Goal: Information Seeking & Learning: Learn about a topic

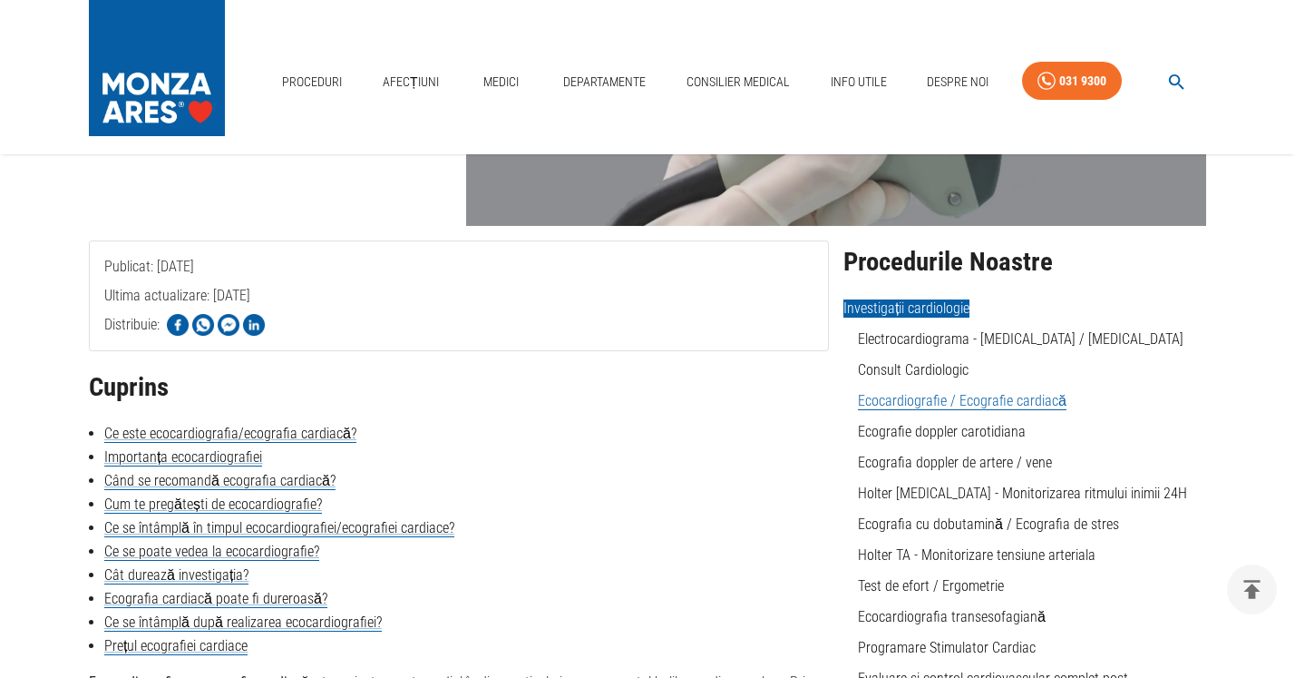
scroll to position [305, 0]
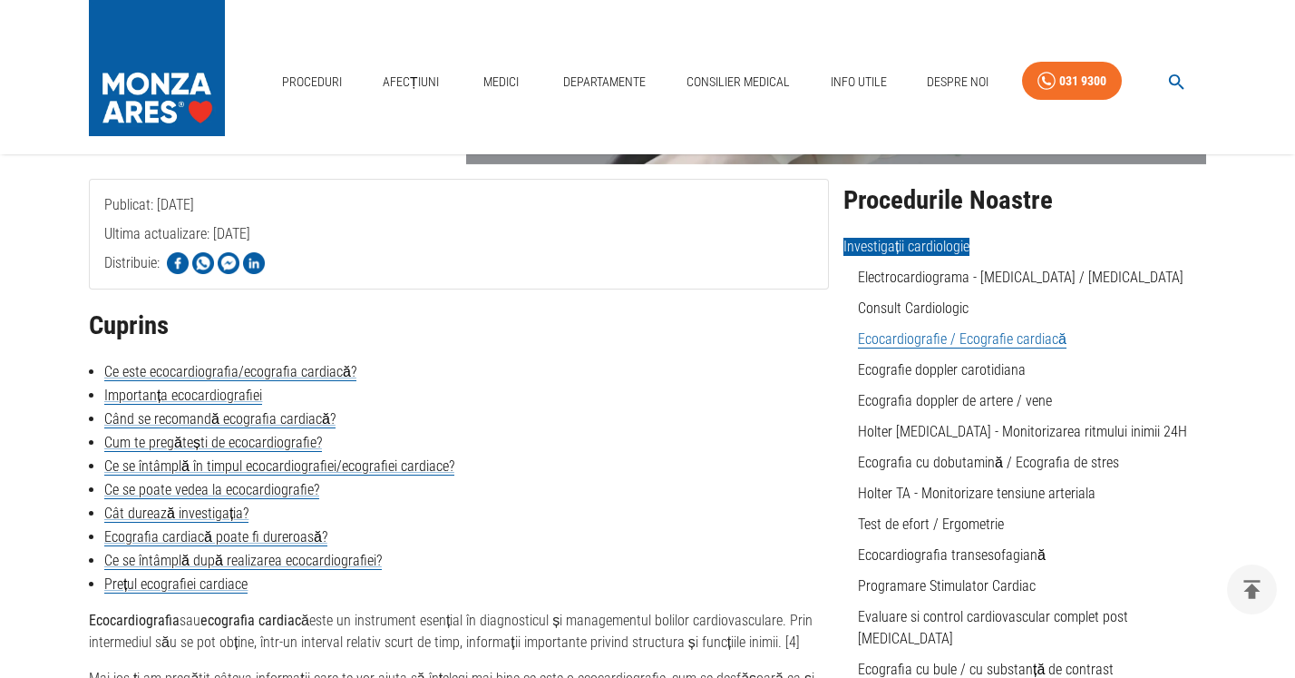
click at [909, 341] on link "Ecocardiografie / Ecografie cardiacă" at bounding box center [962, 339] width 209 height 18
click at [778, 398] on li "Importanța ecocardiografiei" at bounding box center [459, 396] width 740 height 22
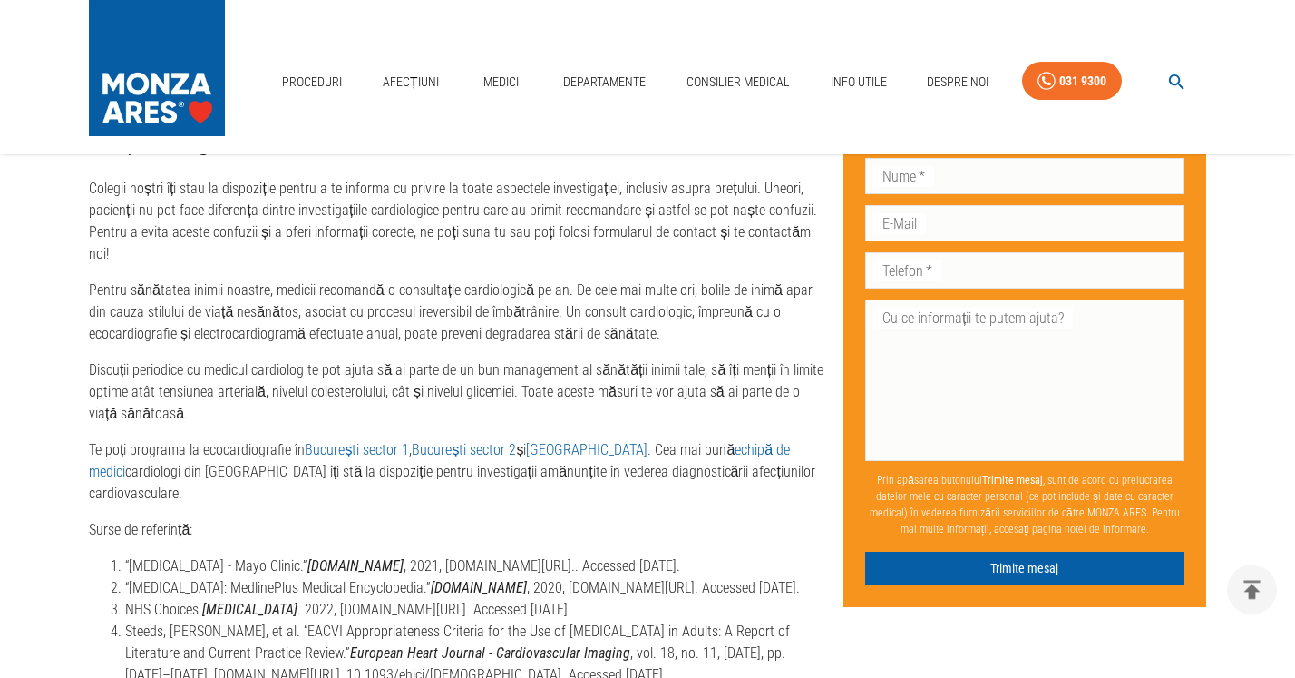
scroll to position [4267, 0]
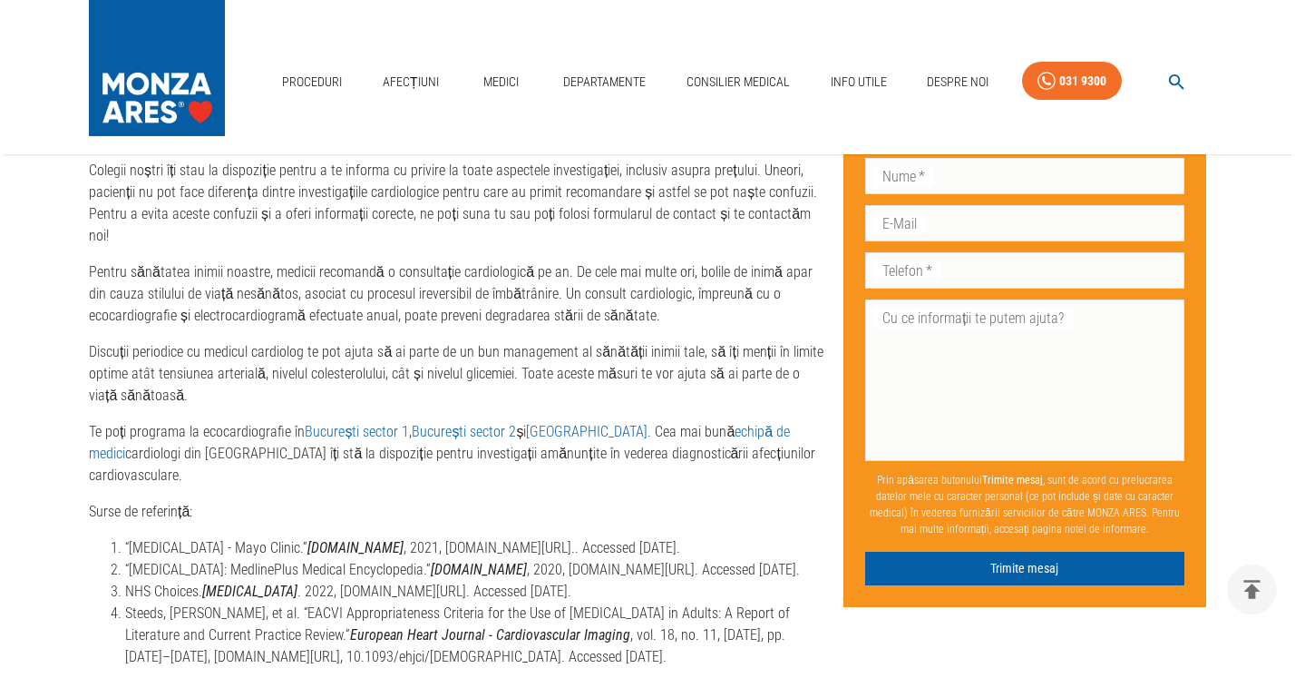
click at [347, 423] on link "București sector 1" at bounding box center [357, 431] width 104 height 17
